Goal: Task Accomplishment & Management: Manage account settings

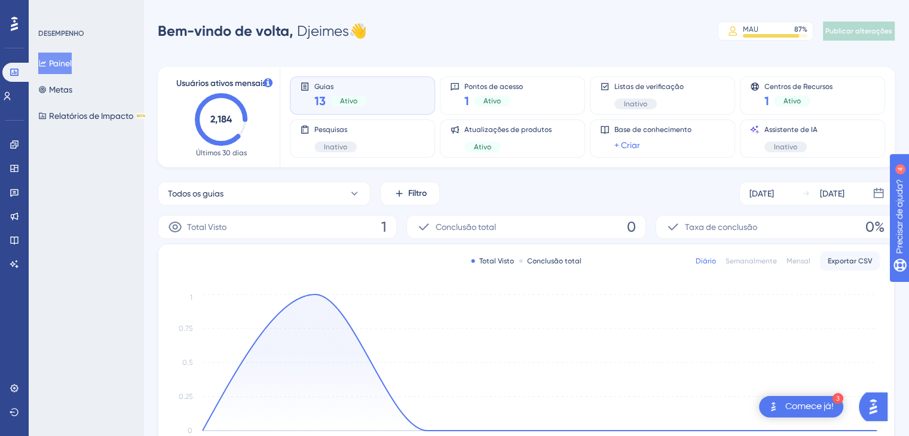
click at [17, 328] on div "Desempenho Usuários Noivado Widgets Opinião Atualizações de produtos Base de co…" at bounding box center [14, 218] width 29 height 436
click at [13, 392] on icon at bounding box center [15, 389] width 10 height 10
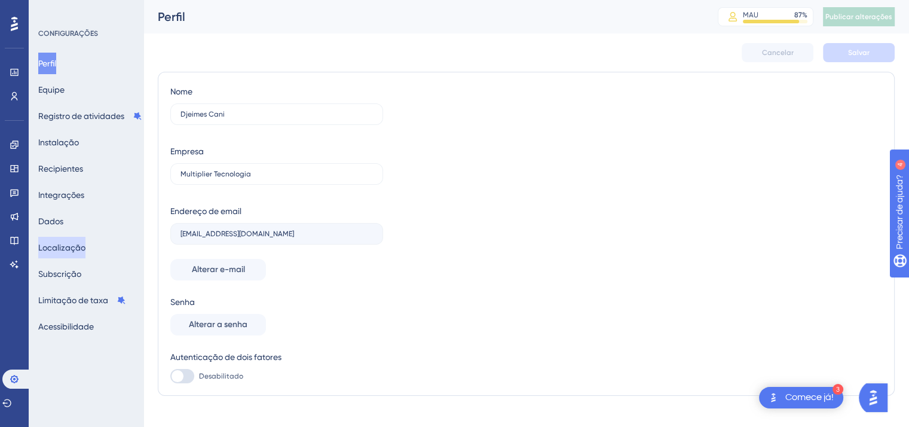
click at [62, 250] on font "Localização" at bounding box center [61, 248] width 47 height 10
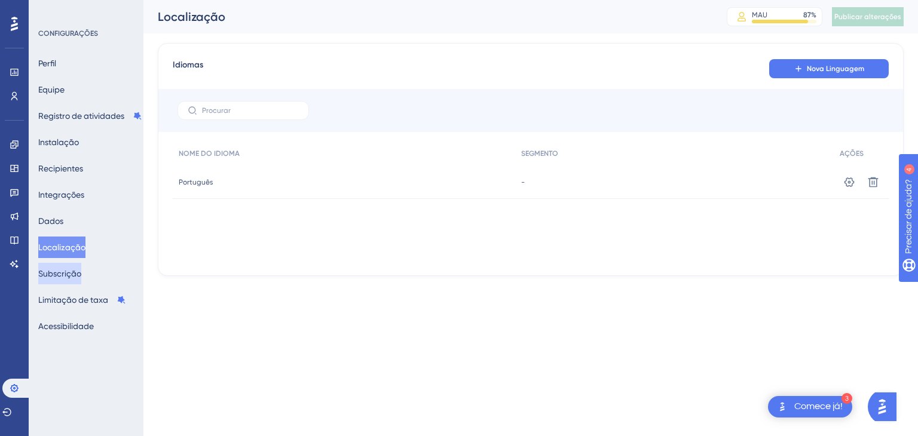
click at [60, 268] on font "Subscrição" at bounding box center [59, 274] width 43 height 14
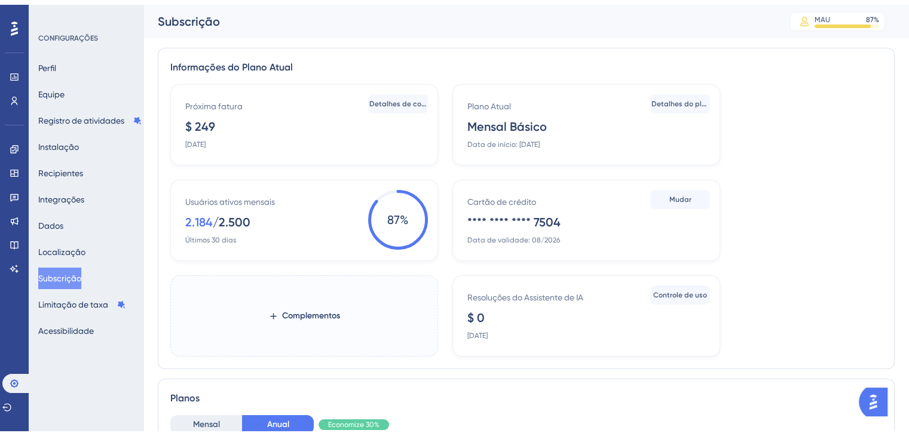
scroll to position [299, 0]
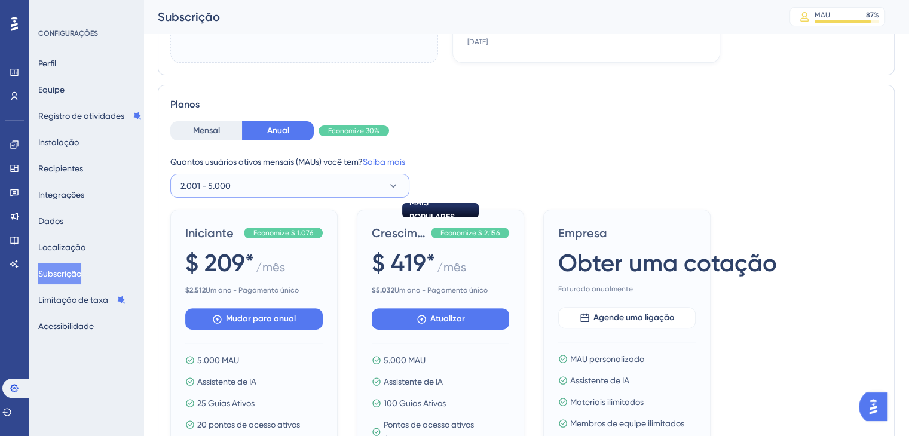
click at [228, 187] on font "2.001 - 5.000" at bounding box center [206, 186] width 50 height 10
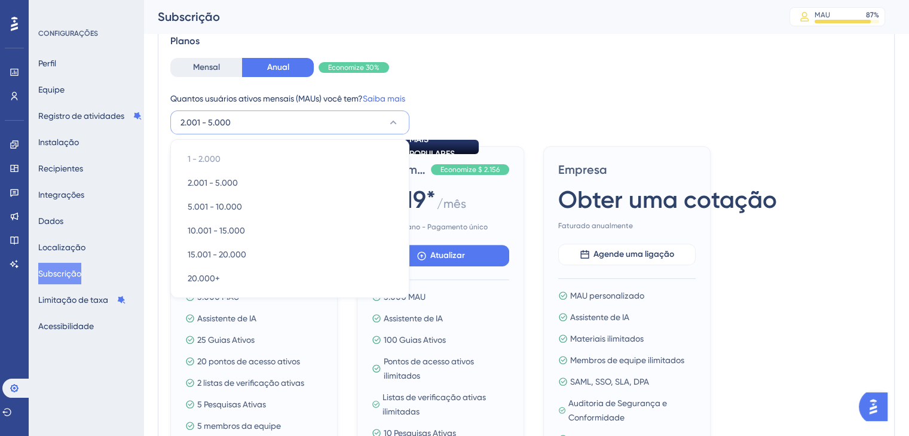
click at [589, 94] on div "Quantos usuários ativos mensais (MAUs) você tem? Saiba mais" at bounding box center [526, 98] width 712 height 14
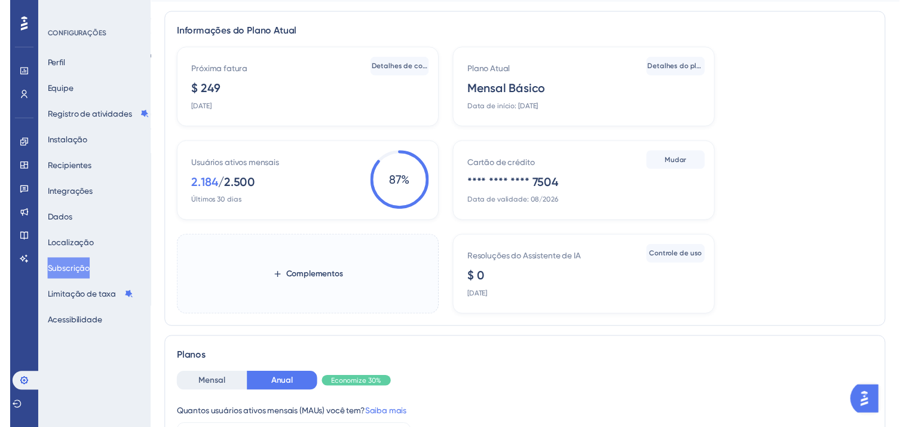
scroll to position [0, 0]
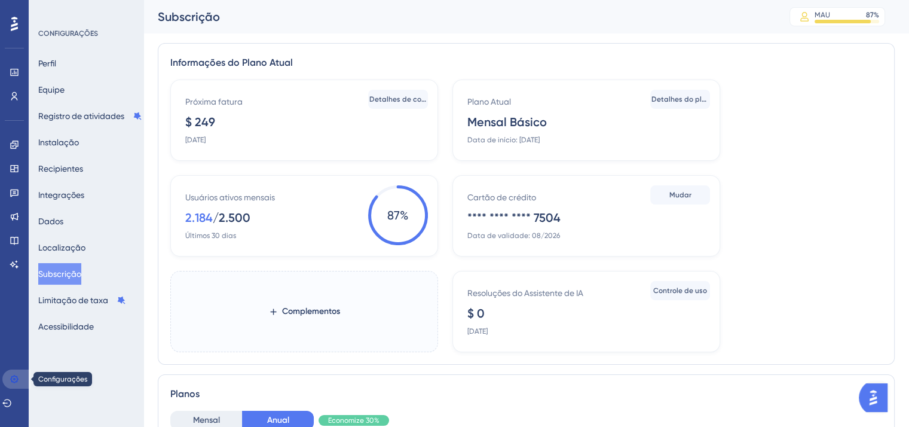
click at [9, 375] on link at bounding box center [16, 378] width 29 height 19
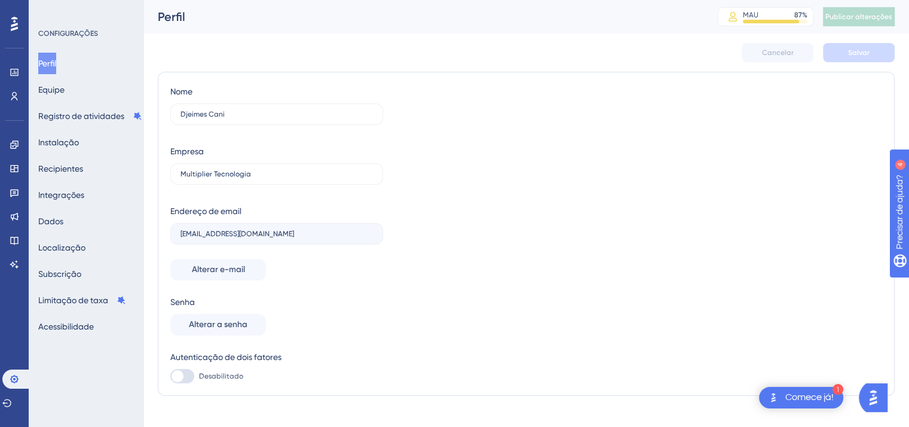
click at [12, 22] on icon at bounding box center [14, 24] width 7 height 16
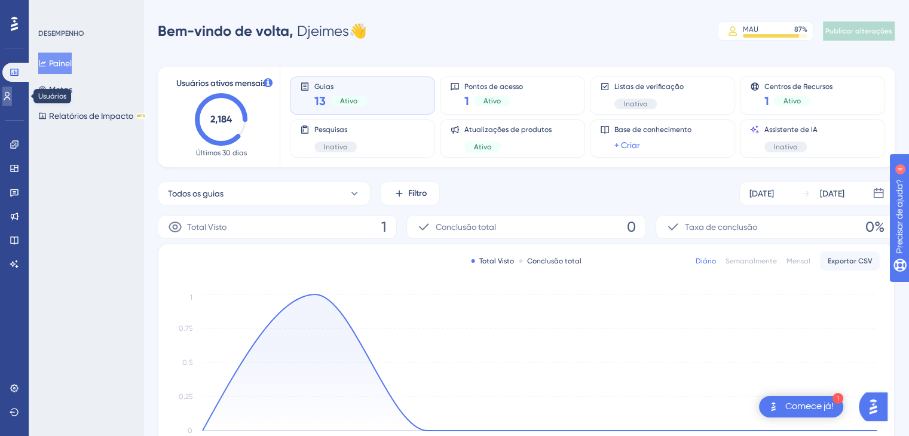
click at [12, 93] on icon at bounding box center [7, 96] width 10 height 10
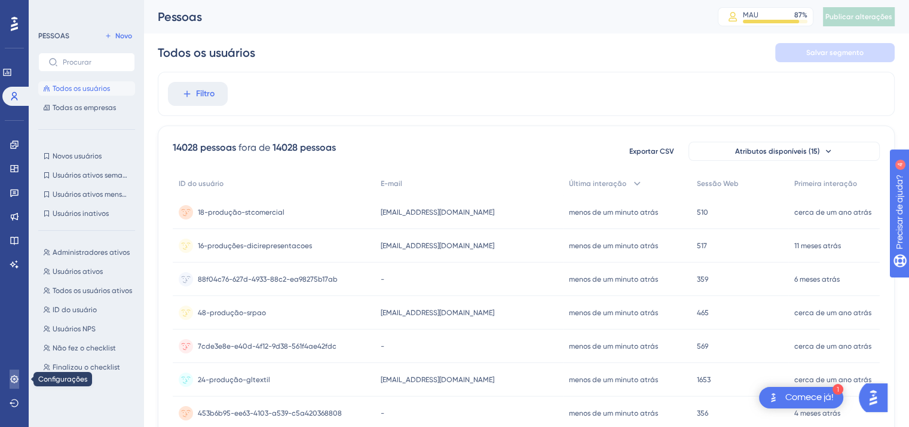
click at [16, 381] on icon at bounding box center [15, 379] width 10 height 10
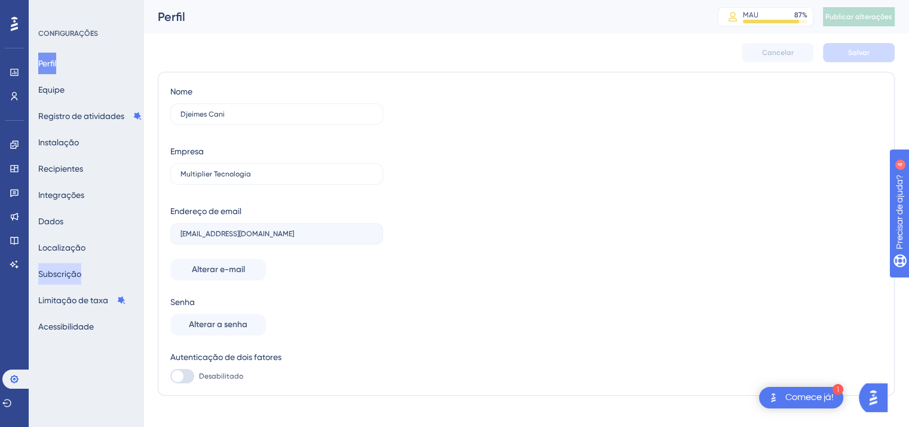
click at [80, 270] on font "Subscrição" at bounding box center [59, 274] width 43 height 10
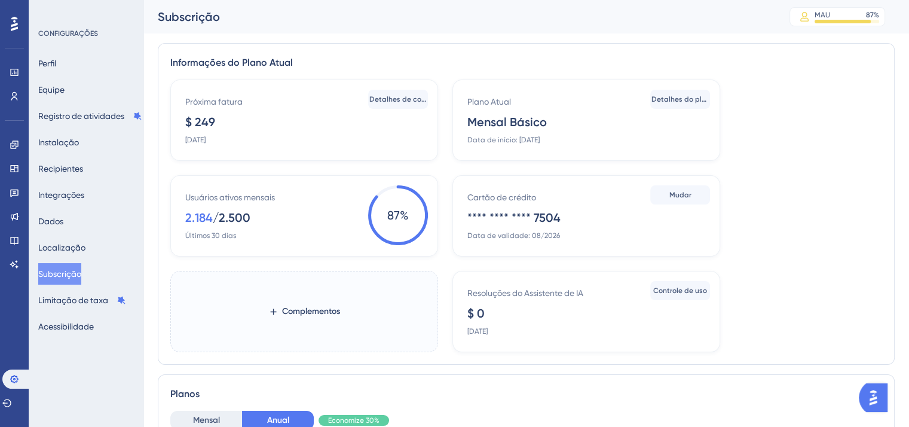
click at [659, 94] on span "Detalhes do plano" at bounding box center [680, 99] width 57 height 10
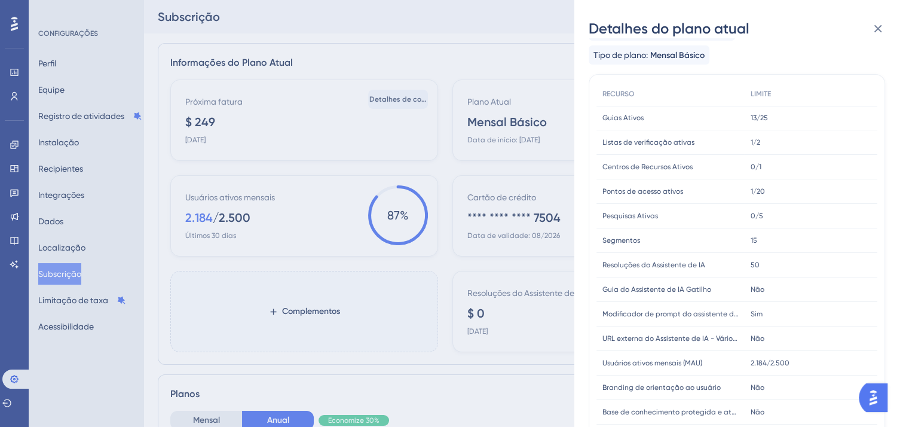
scroll to position [60, 0]
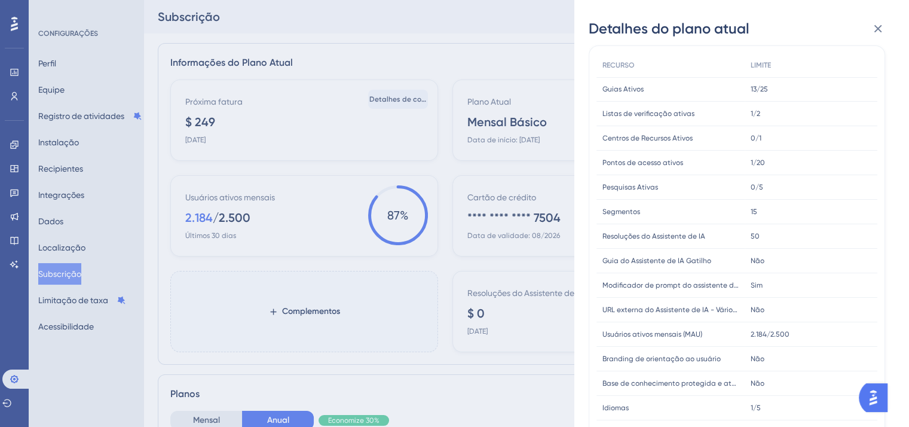
click at [511, 61] on div "Detalhes do plano atual Data de início da assinatura: [DATE] Tipo de plano: Men…" at bounding box center [454, 213] width 909 height 427
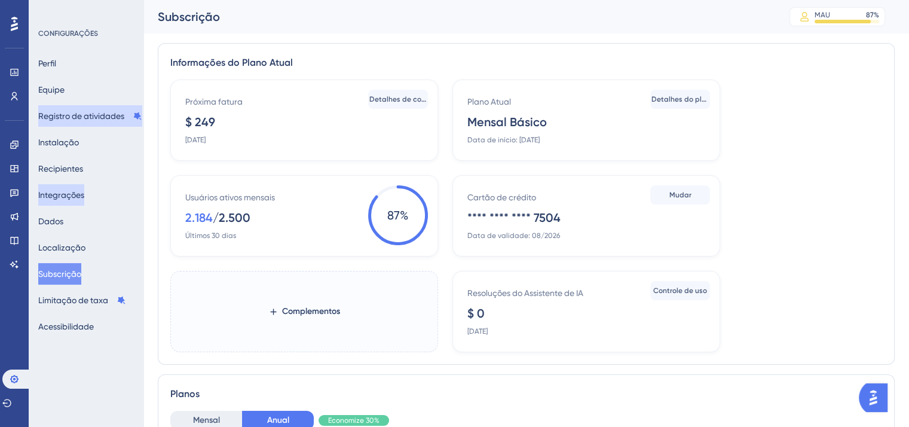
drag, startPoint x: 66, startPoint y: 120, endPoint x: 90, endPoint y: 190, distance: 73.9
click at [76, 170] on div "Perfil Equipe Registro de atividades Instalação Recipientes Integrações Dados L…" at bounding box center [86, 195] width 97 height 285
click at [74, 267] on font "Subscrição" at bounding box center [59, 274] width 43 height 14
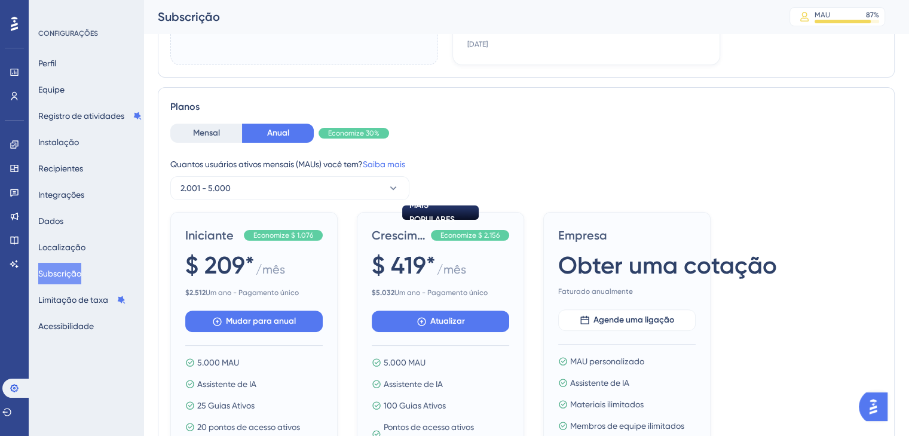
scroll to position [189, 0]
